Goal: Task Accomplishment & Management: Use online tool/utility

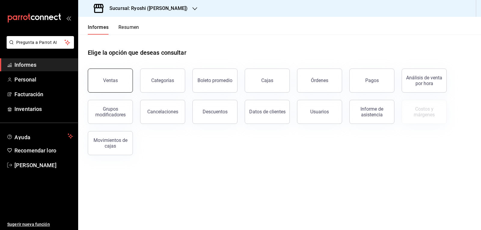
click at [121, 82] on button "Ventas" at bounding box center [110, 81] width 45 height 24
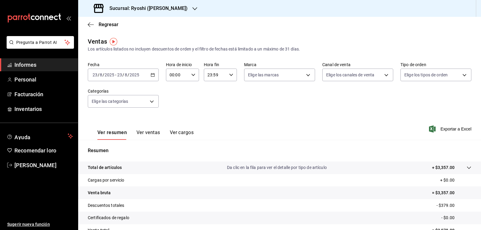
click at [151, 77] on div "2025-08-23 23 / 8 / 2025 - 2025-08-23 23 / 8 / 2025" at bounding box center [123, 75] width 71 height 13
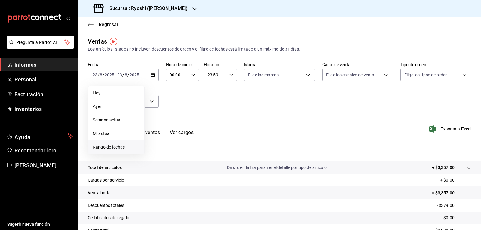
click at [108, 148] on font "Rango de fechas" at bounding box center [109, 147] width 32 height 5
click at [200, 157] on button "22" at bounding box center [200, 154] width 11 height 11
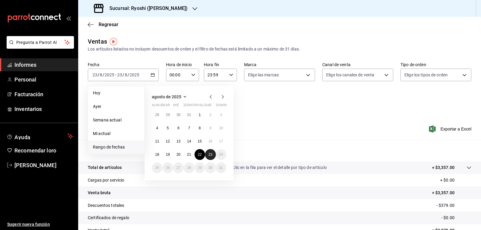
click at [209, 154] on font "23" at bounding box center [210, 154] width 4 height 4
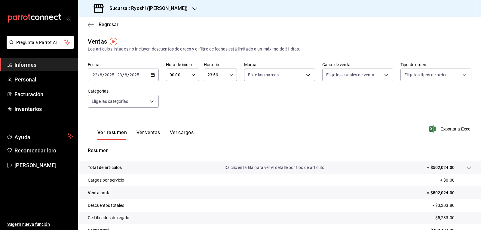
click at [192, 76] on icon "button" at bounding box center [193, 75] width 4 height 4
drag, startPoint x: 172, startPoint y: 100, endPoint x: 179, endPoint y: 96, distance: 8.8
click at [173, 100] on font "05" at bounding box center [173, 102] width 5 height 5
type input "05:00"
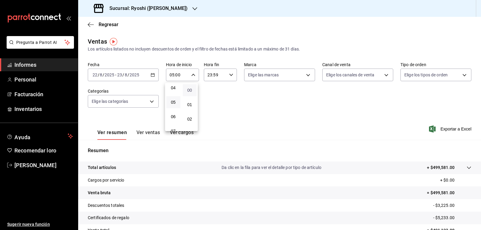
click at [189, 91] on font "00" at bounding box center [189, 90] width 5 height 5
click at [230, 75] on div at bounding box center [240, 115] width 481 height 230
click at [230, 75] on icon "button" at bounding box center [231, 75] width 4 height 4
click at [210, 104] on font "05" at bounding box center [210, 104] width 5 height 5
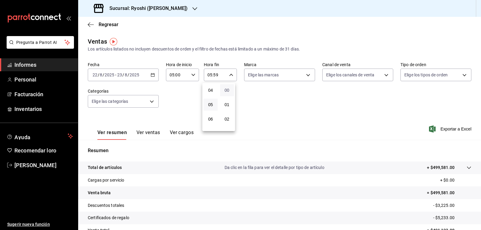
click at [227, 92] on font "00" at bounding box center [227, 90] width 5 height 5
type input "05:00"
click at [478, 208] on div at bounding box center [240, 115] width 481 height 230
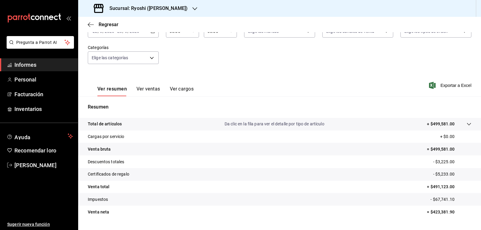
scroll to position [58, 0]
